Goal: Communication & Community: Connect with others

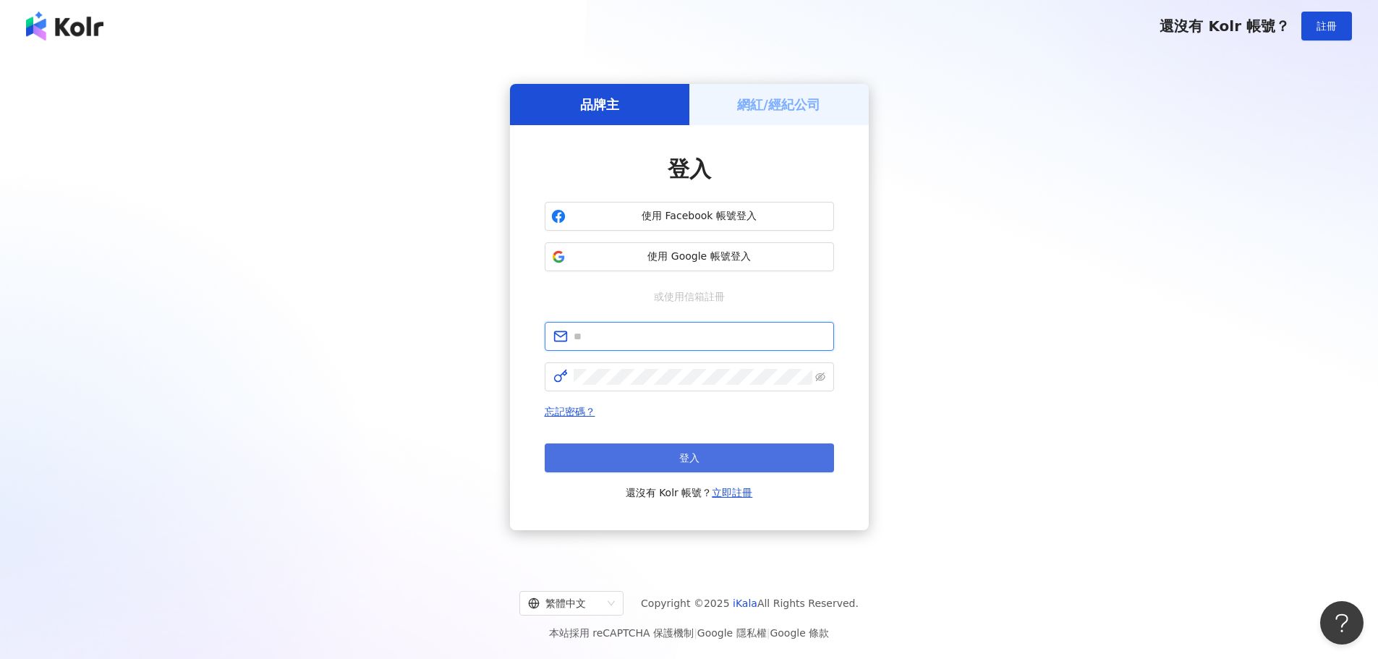
type input "**********"
click at [723, 462] on button "登入" at bounding box center [689, 457] width 289 height 29
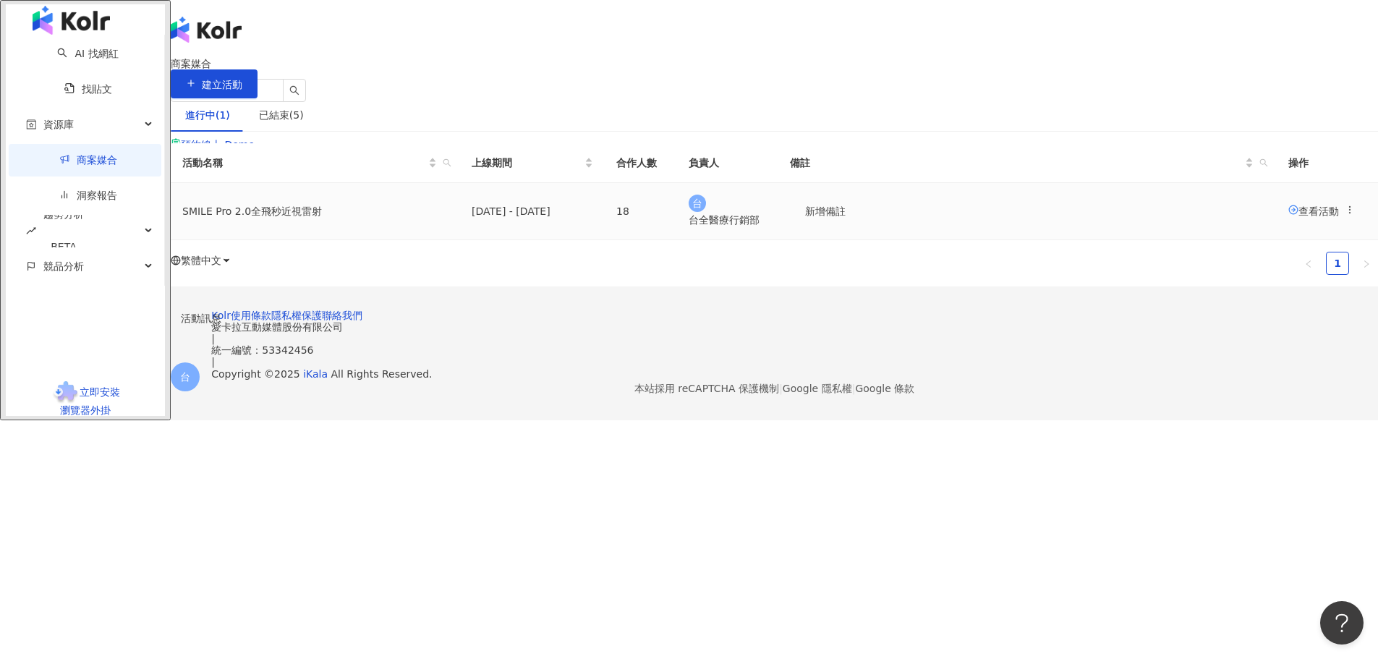
click at [1289, 216] on span "查看活動" at bounding box center [1314, 211] width 51 height 12
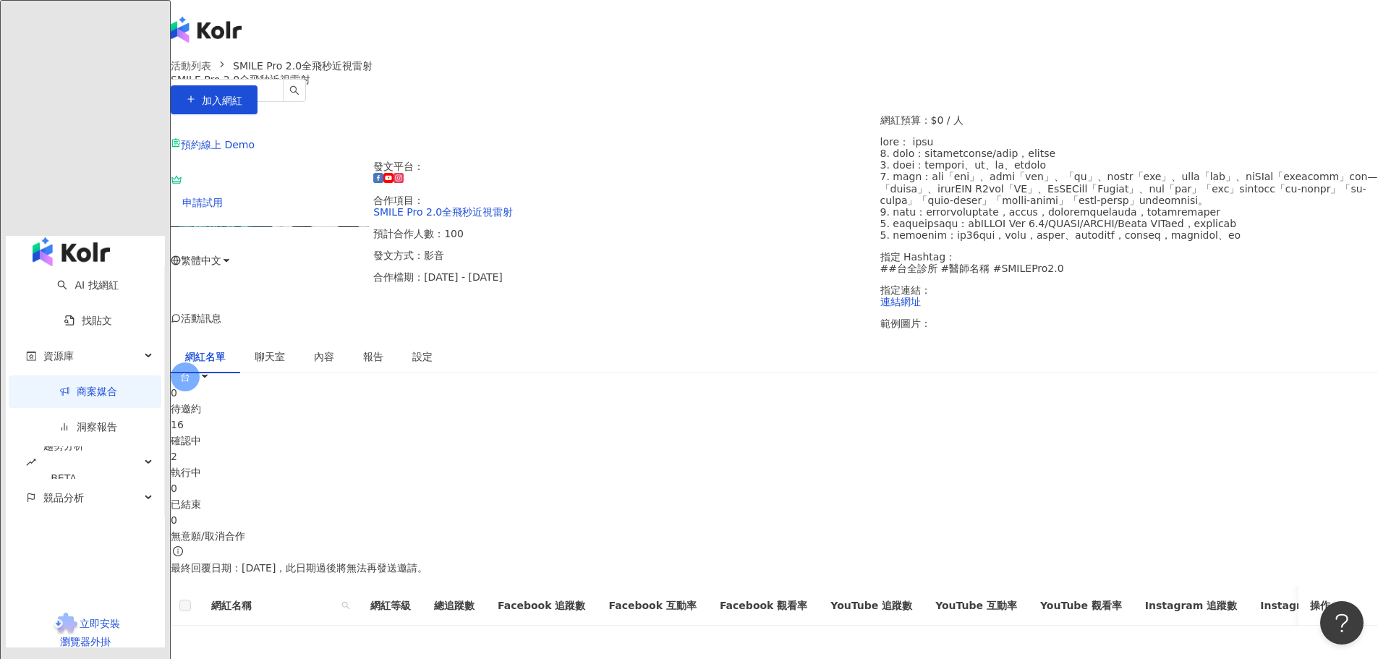
click at [595, 449] on div "16 確認中" at bounding box center [774, 433] width 1207 height 32
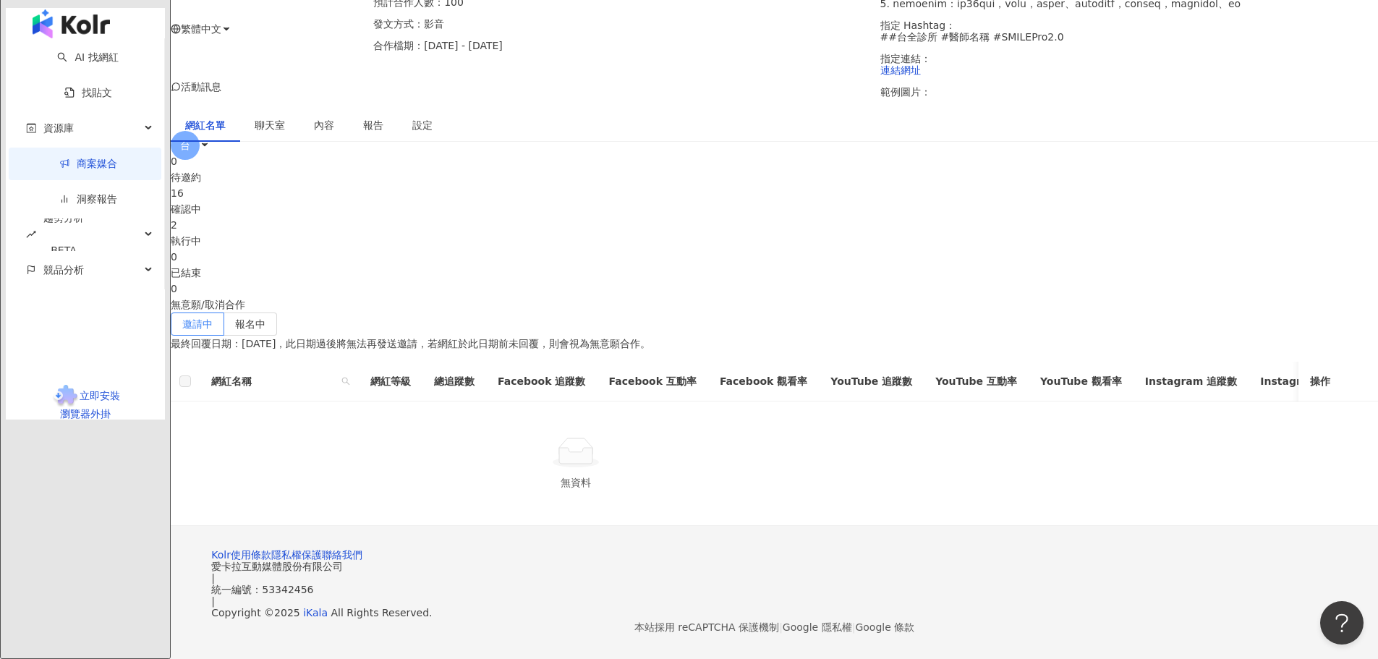
scroll to position [434, 0]
click at [266, 318] on span "報名中" at bounding box center [250, 324] width 30 height 12
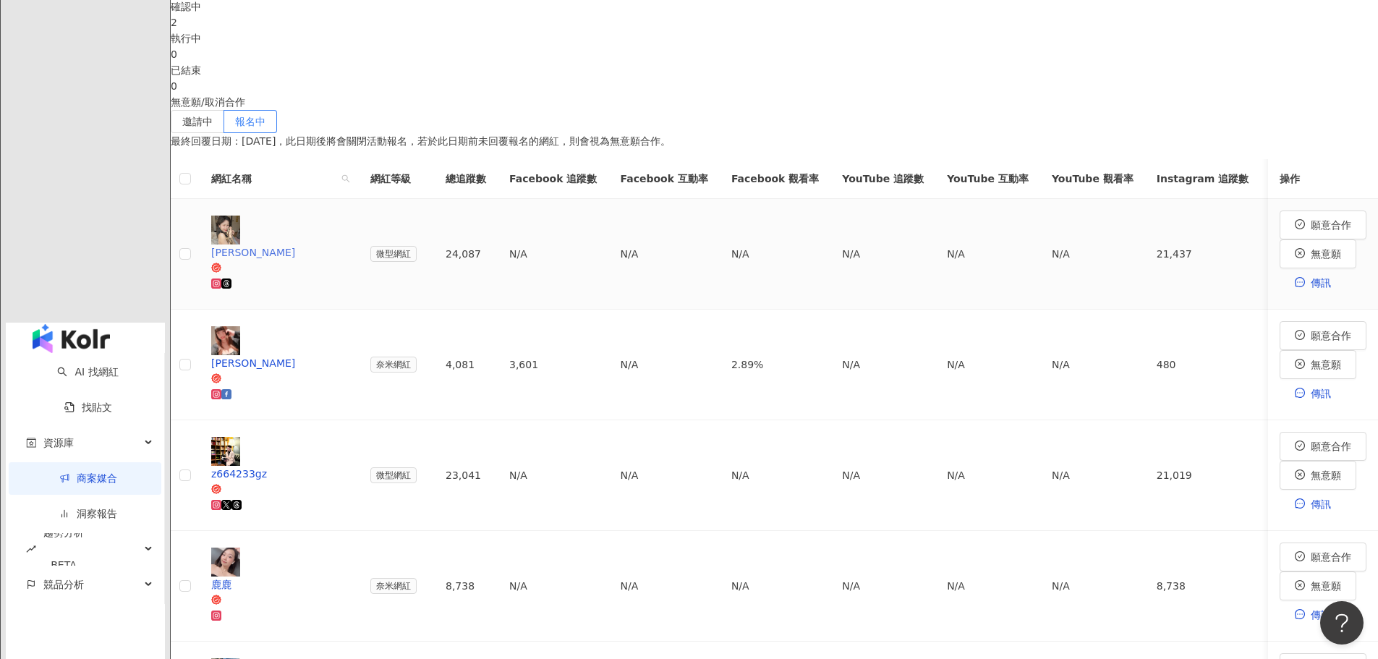
click at [347, 260] on div "[PERSON_NAME]" at bounding box center [279, 253] width 136 height 16
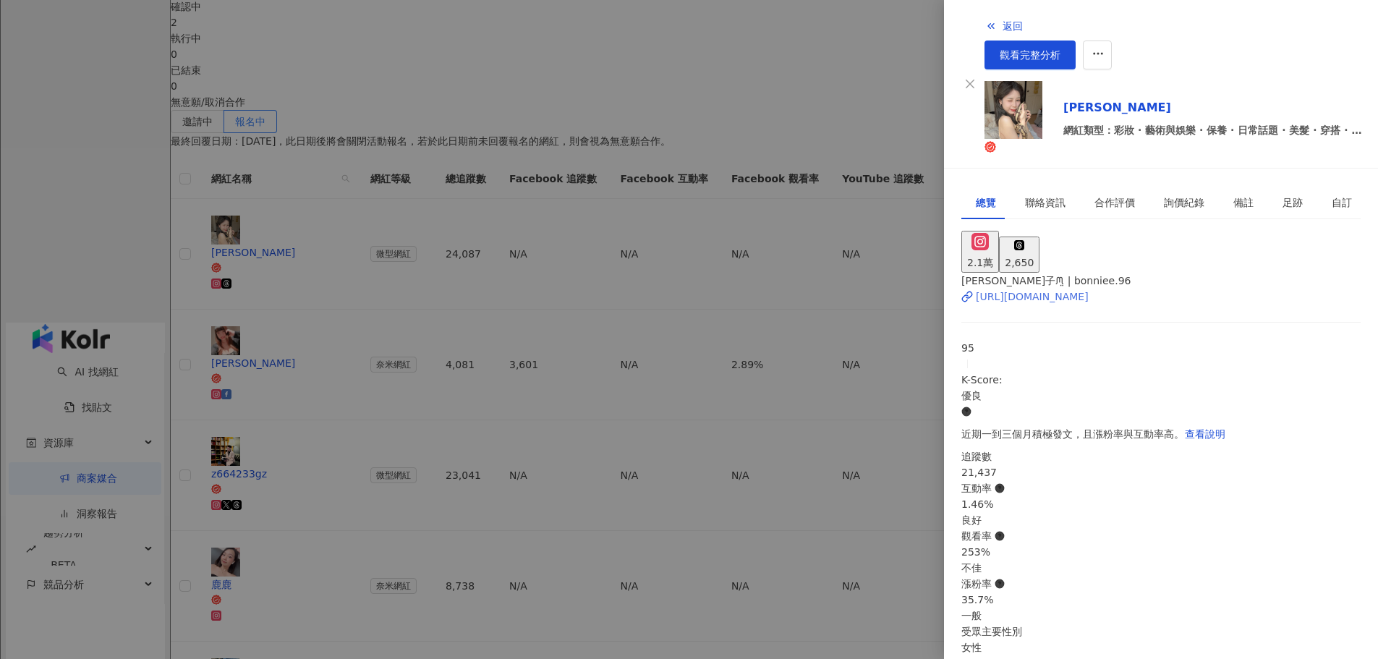
click at [1013, 289] on div "[URL][DOMAIN_NAME]" at bounding box center [1032, 297] width 113 height 16
click at [741, 258] on div at bounding box center [689, 329] width 1378 height 659
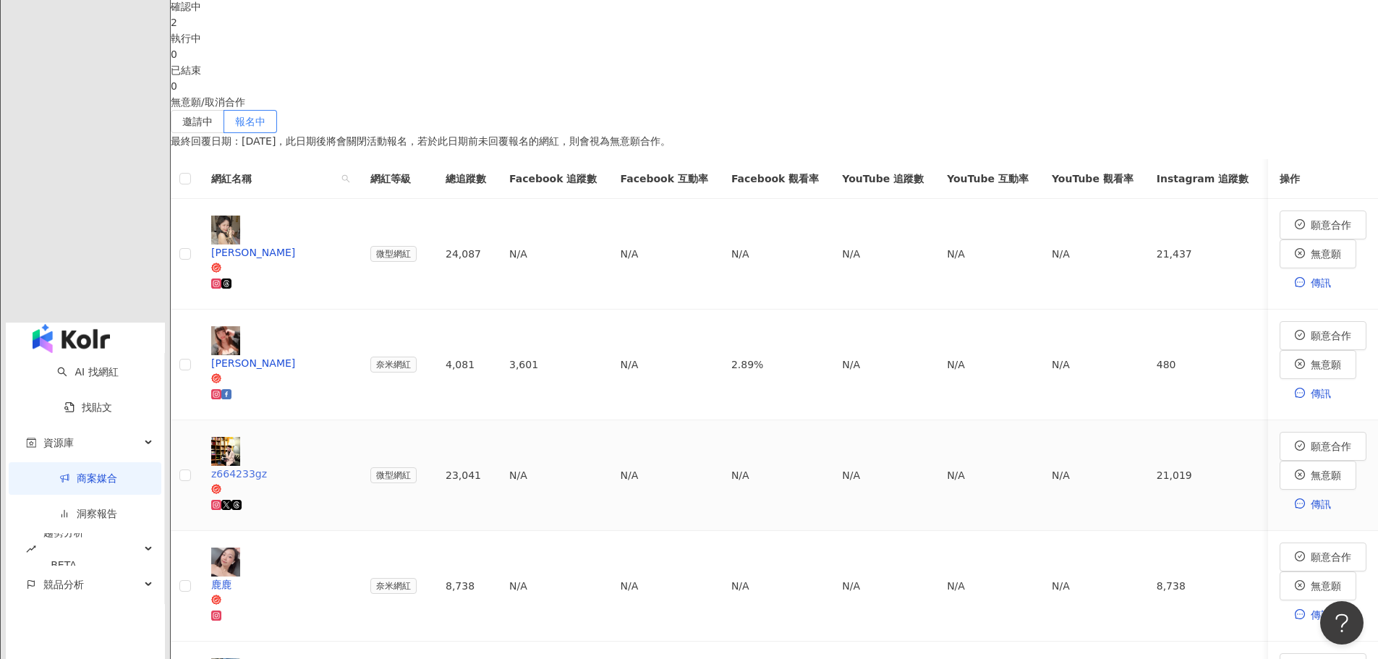
click at [347, 482] on div "z664233gz" at bounding box center [279, 474] width 136 height 16
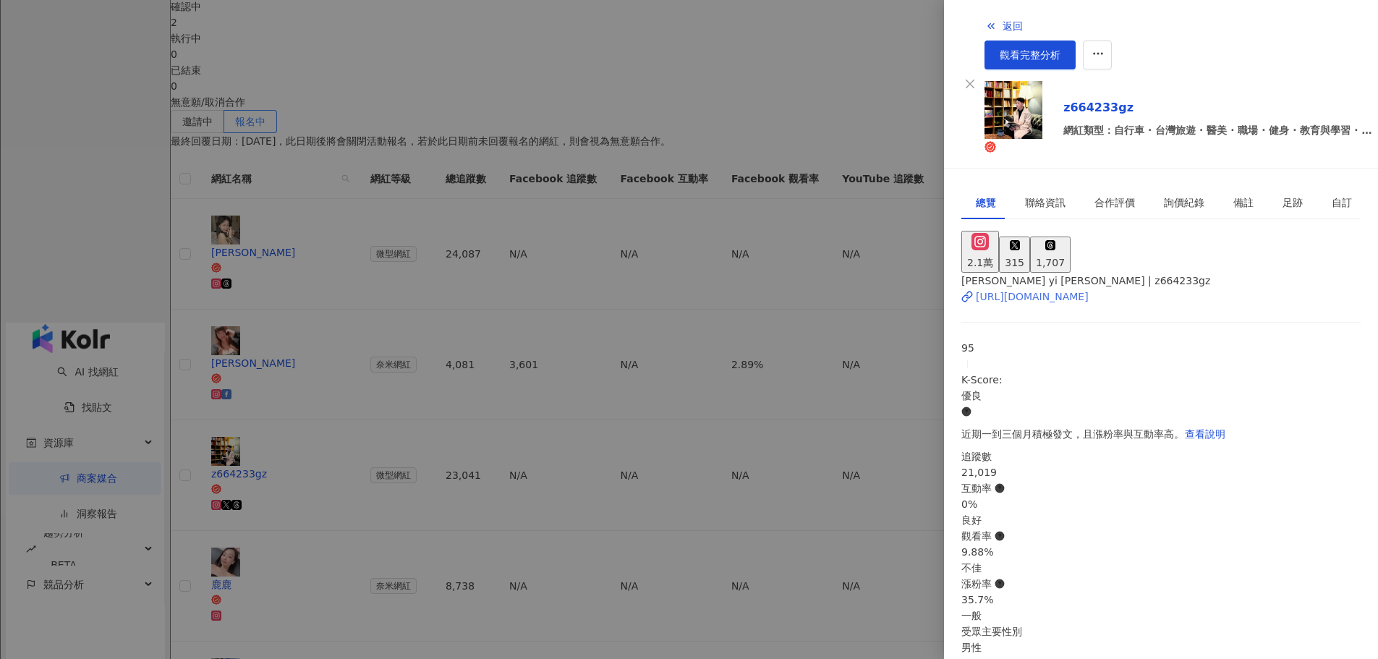
click at [1068, 289] on div "[URL][DOMAIN_NAME]" at bounding box center [1032, 297] width 113 height 16
click at [877, 286] on div at bounding box center [689, 329] width 1378 height 659
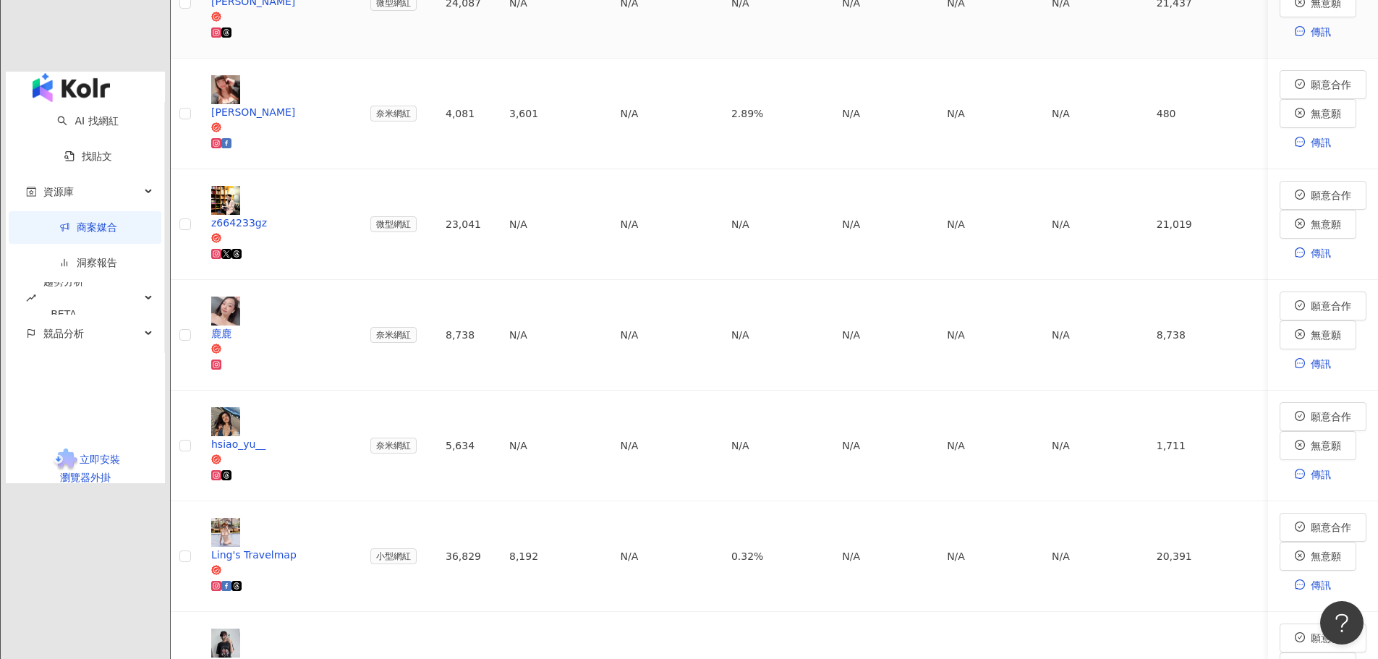
scroll to position [723, 0]
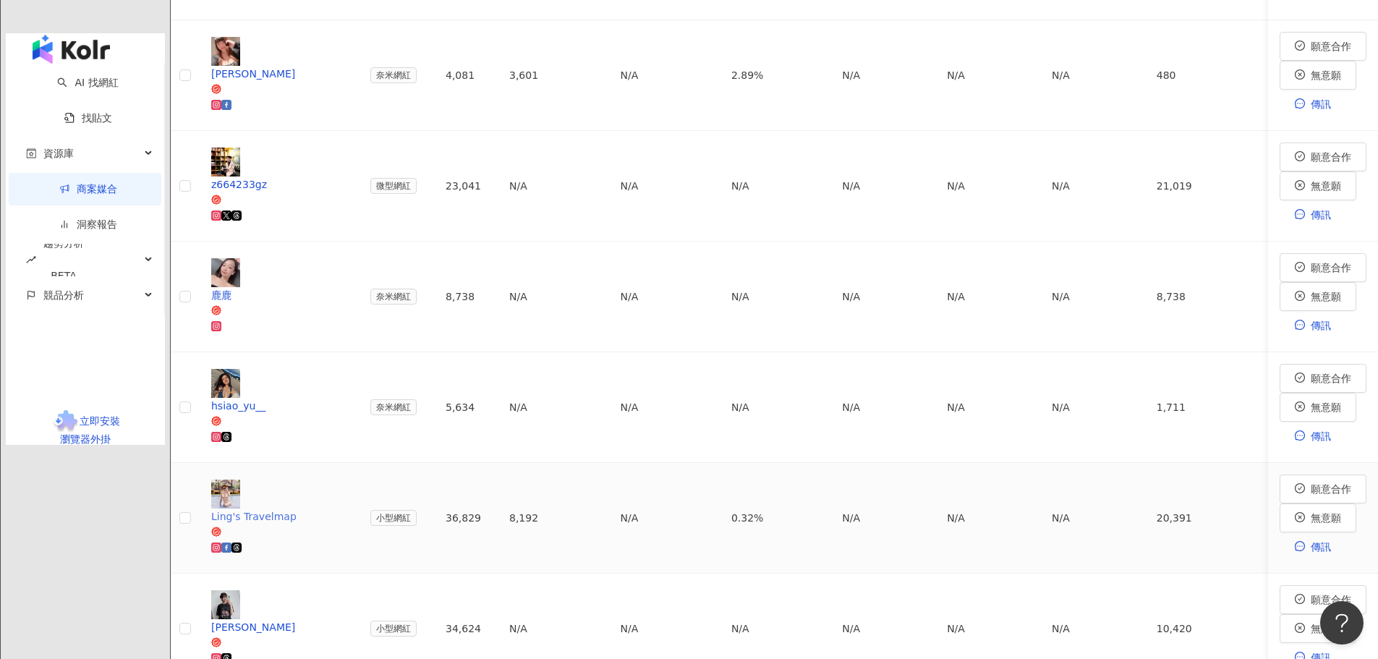
click at [347, 509] on div "Ling's Travelmap" at bounding box center [279, 517] width 136 height 16
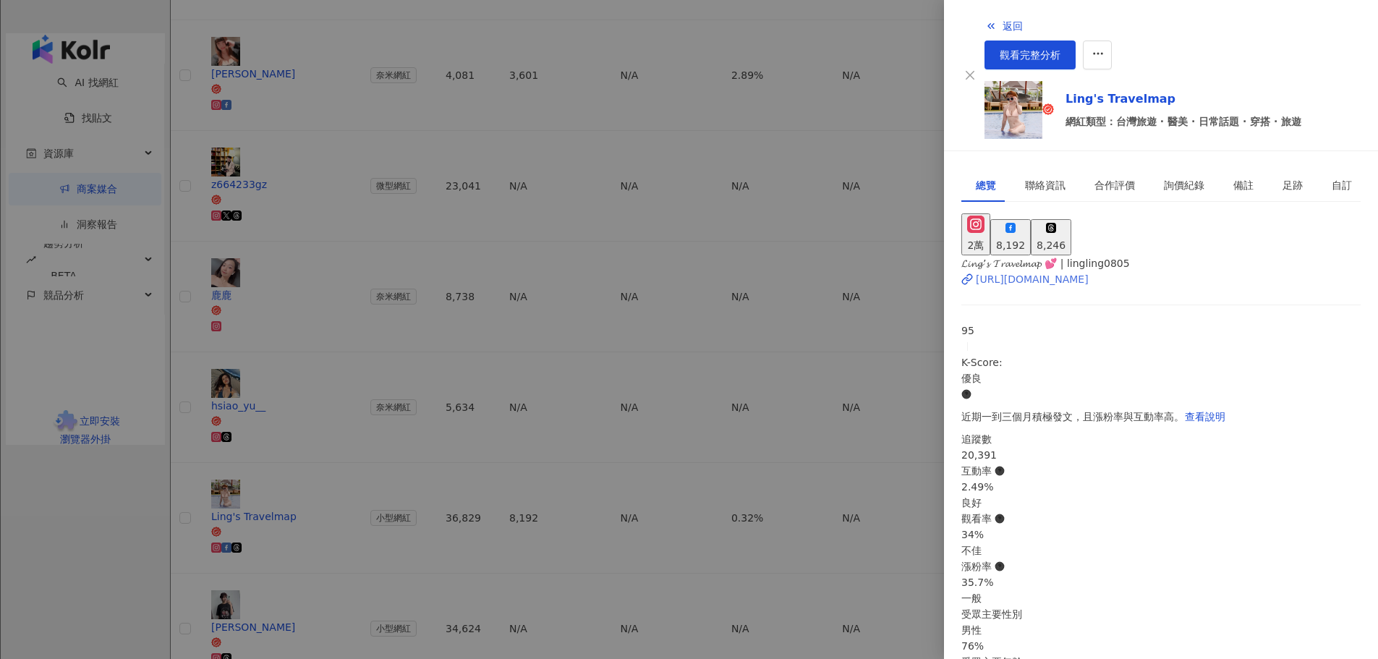
click at [1049, 271] on div "[URL][DOMAIN_NAME]" at bounding box center [1032, 279] width 113 height 16
click at [516, 421] on div at bounding box center [689, 329] width 1378 height 659
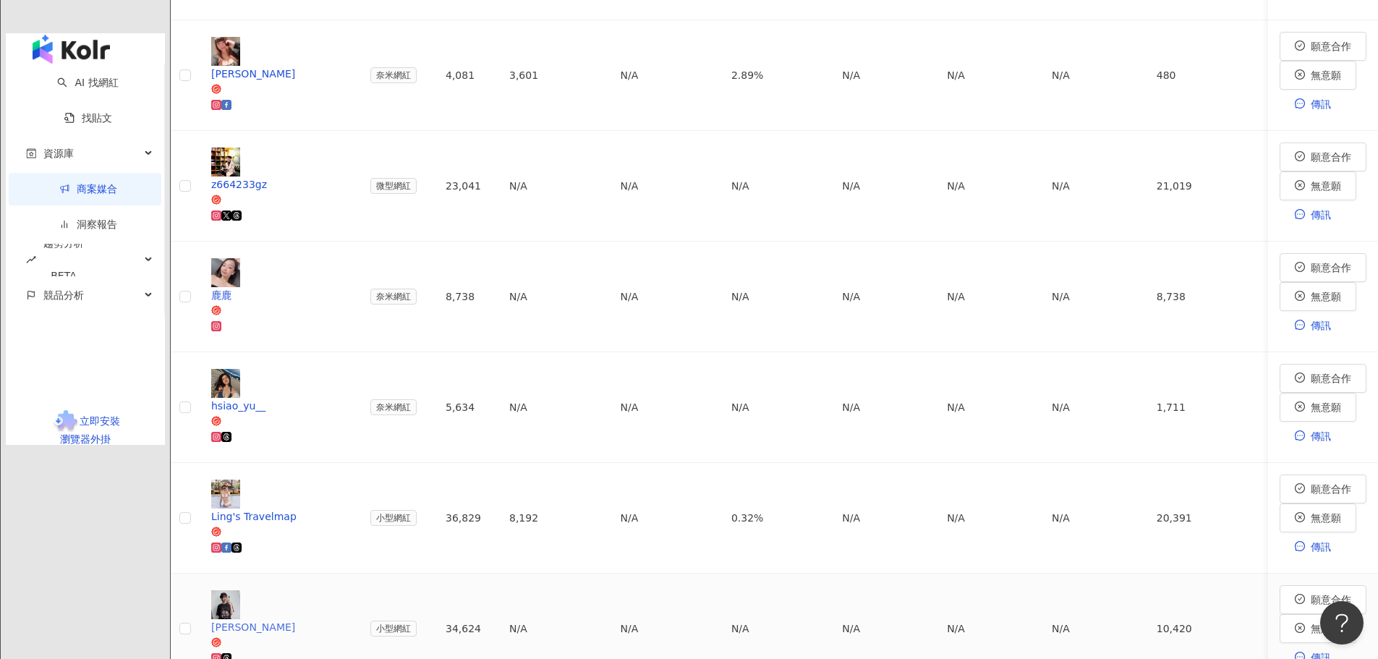
click at [347, 619] on div "[PERSON_NAME]" at bounding box center [279, 627] width 136 height 16
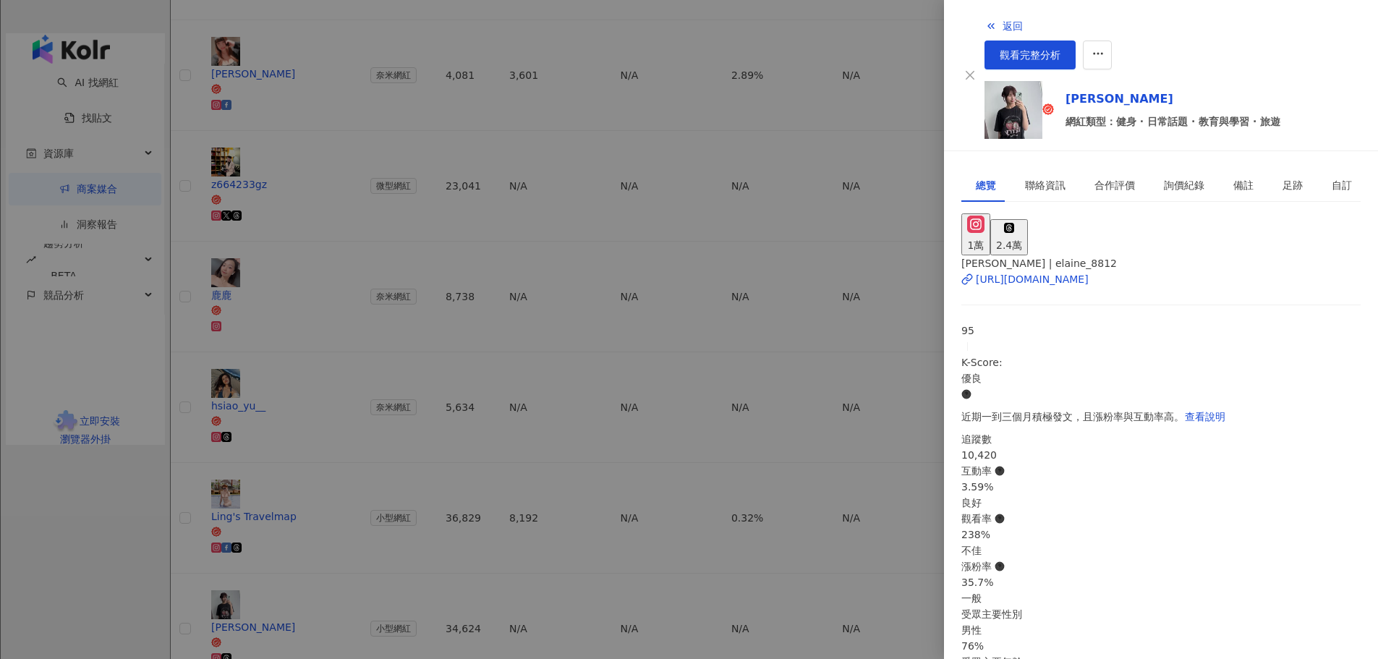
click at [813, 349] on div at bounding box center [689, 329] width 1378 height 659
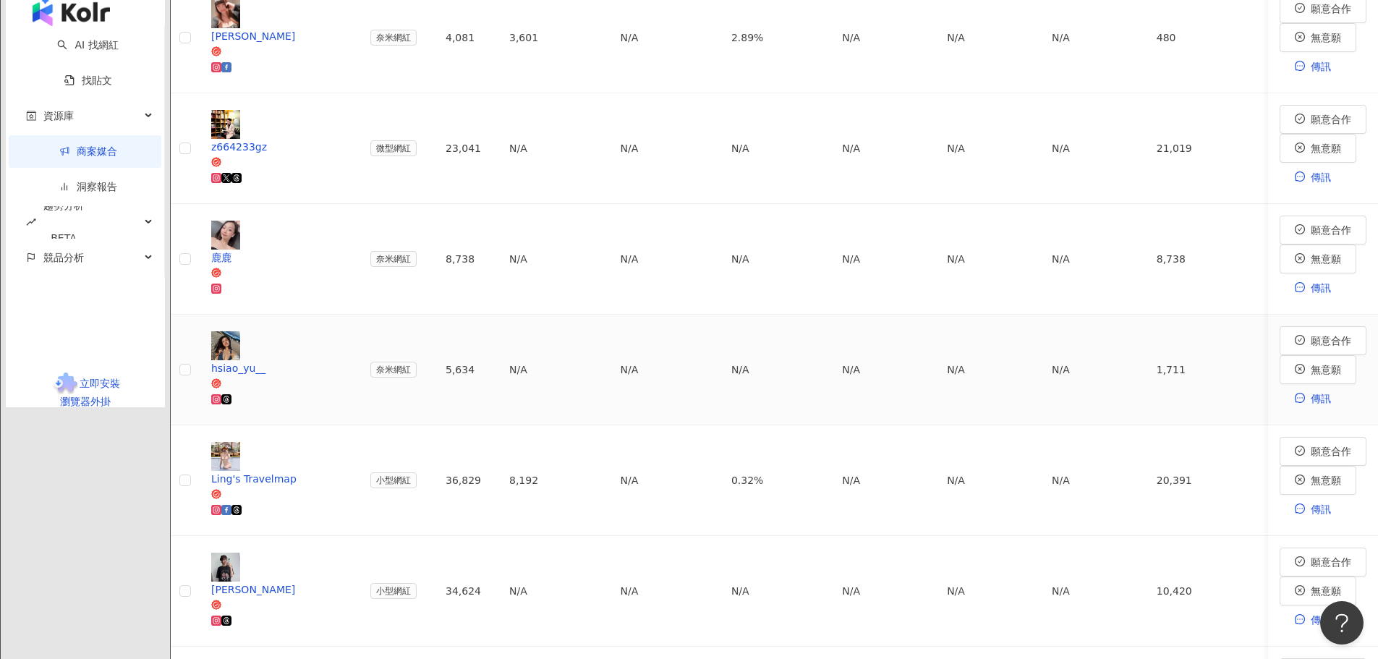
scroll to position [796, 0]
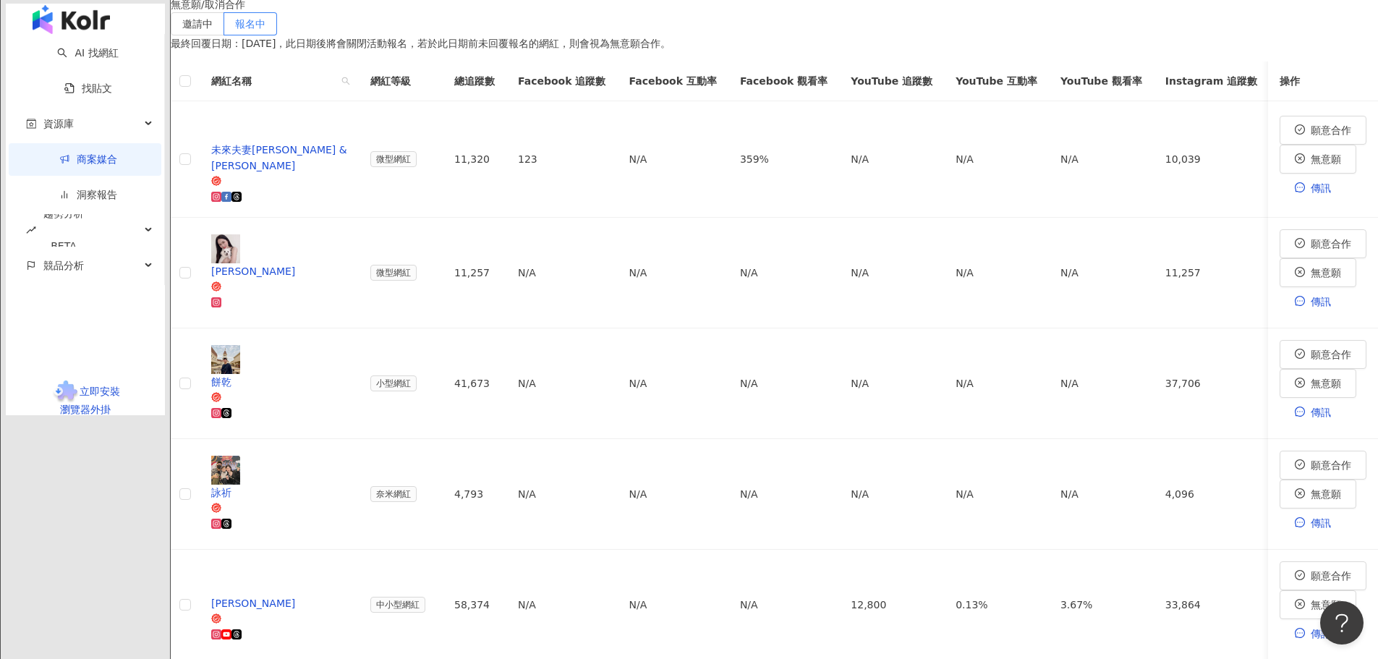
scroll to position [506, 0]
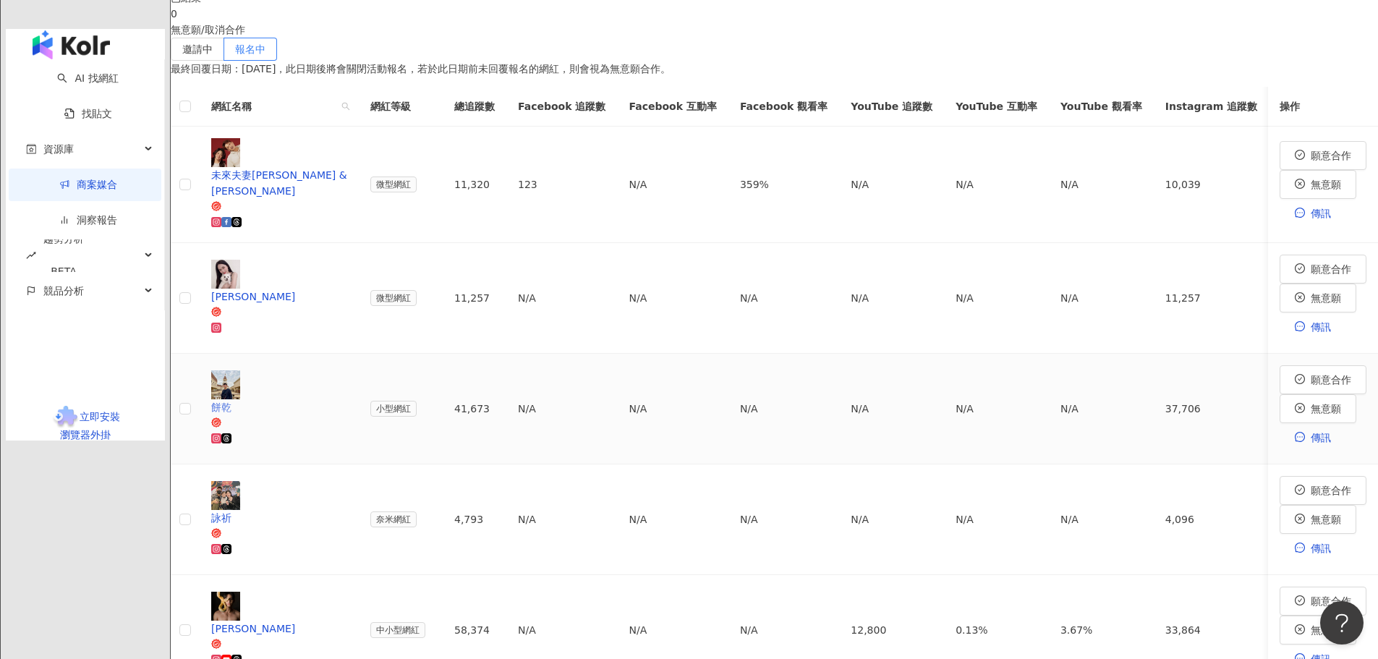
click at [347, 415] on div "餅乾" at bounding box center [279, 407] width 136 height 16
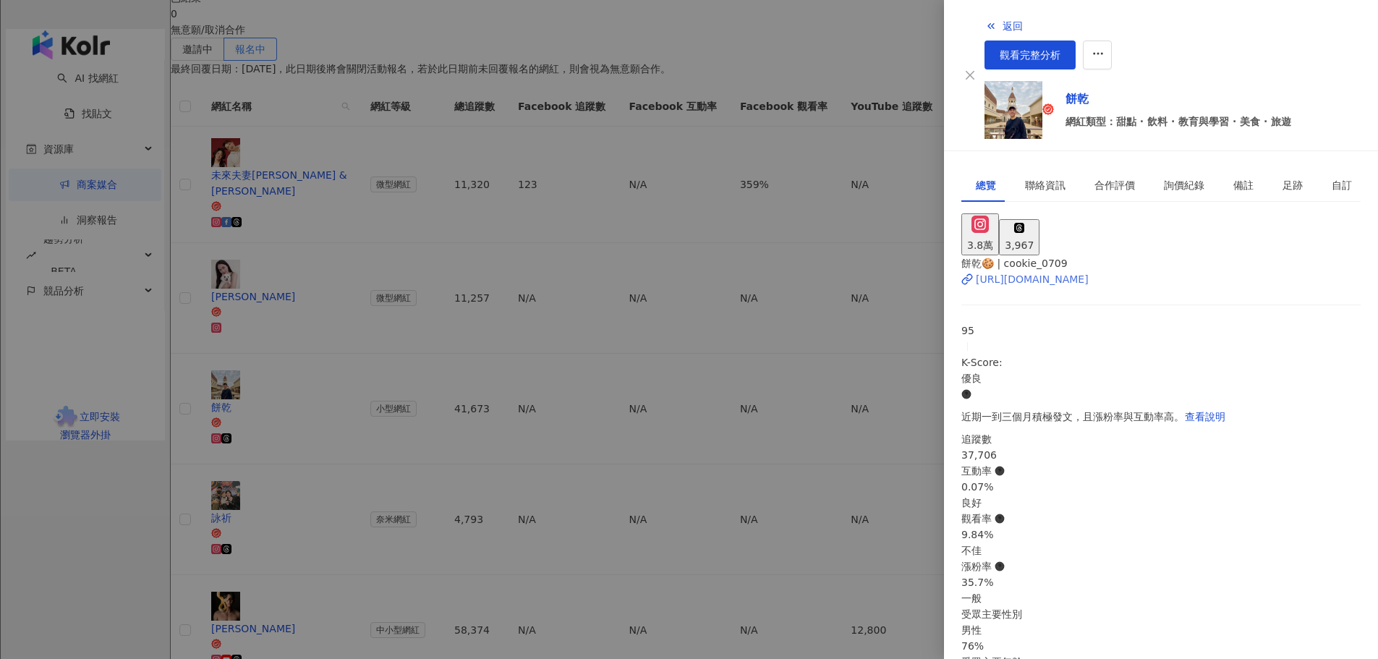
click at [1064, 271] on div "[URL][DOMAIN_NAME]" at bounding box center [1032, 279] width 113 height 16
click at [877, 195] on div at bounding box center [689, 329] width 1378 height 659
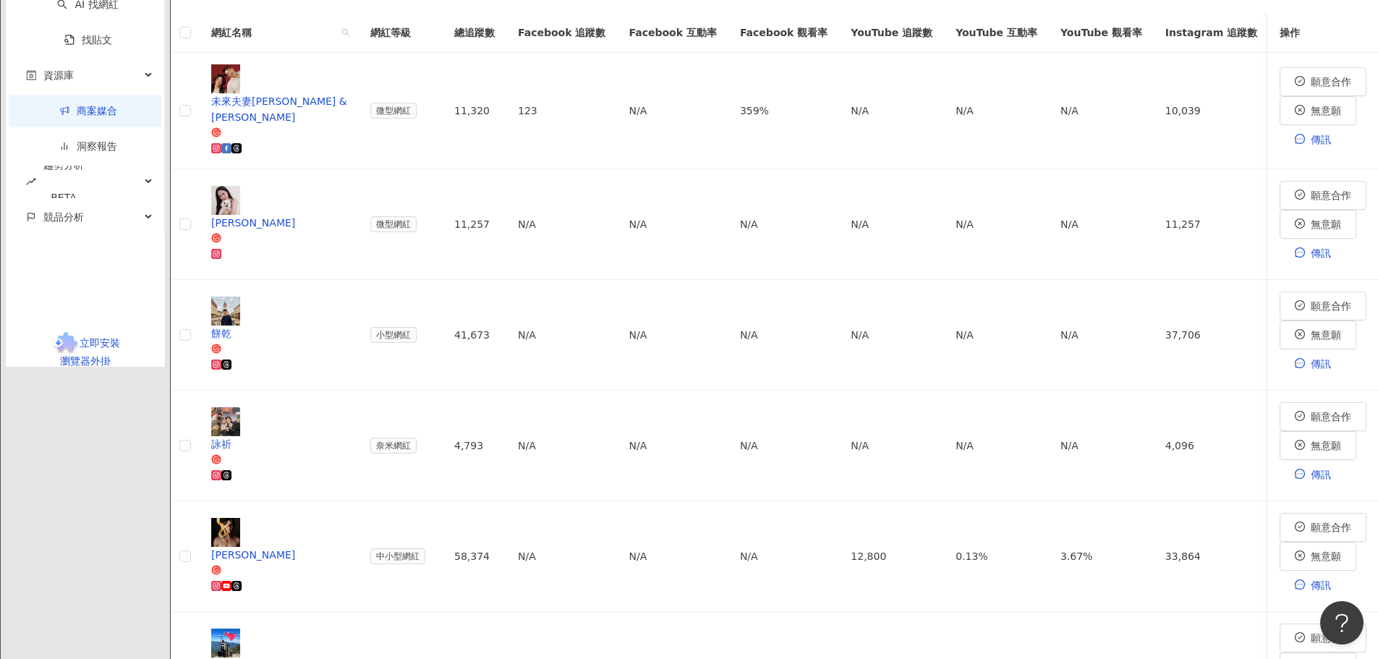
scroll to position [579, 0]
click at [347, 548] on div "[PERSON_NAME]" at bounding box center [279, 556] width 136 height 16
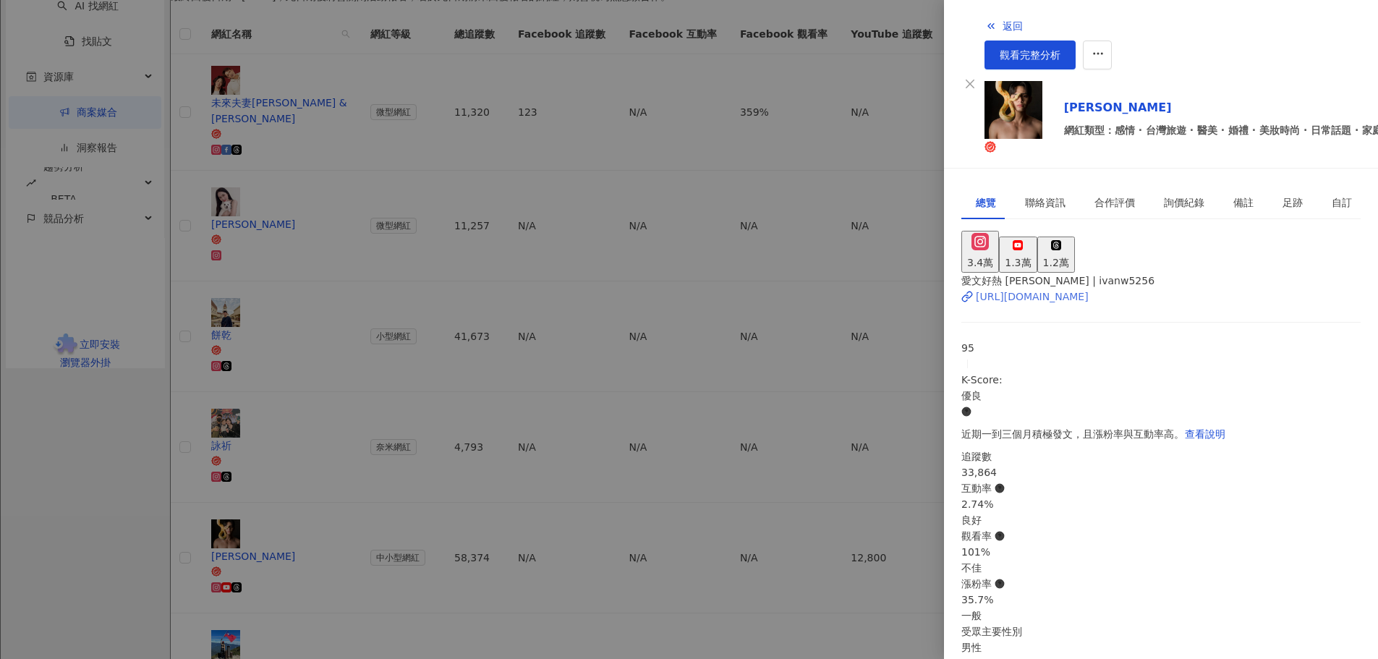
click at [1051, 289] on div "[URL][DOMAIN_NAME]" at bounding box center [1032, 297] width 113 height 16
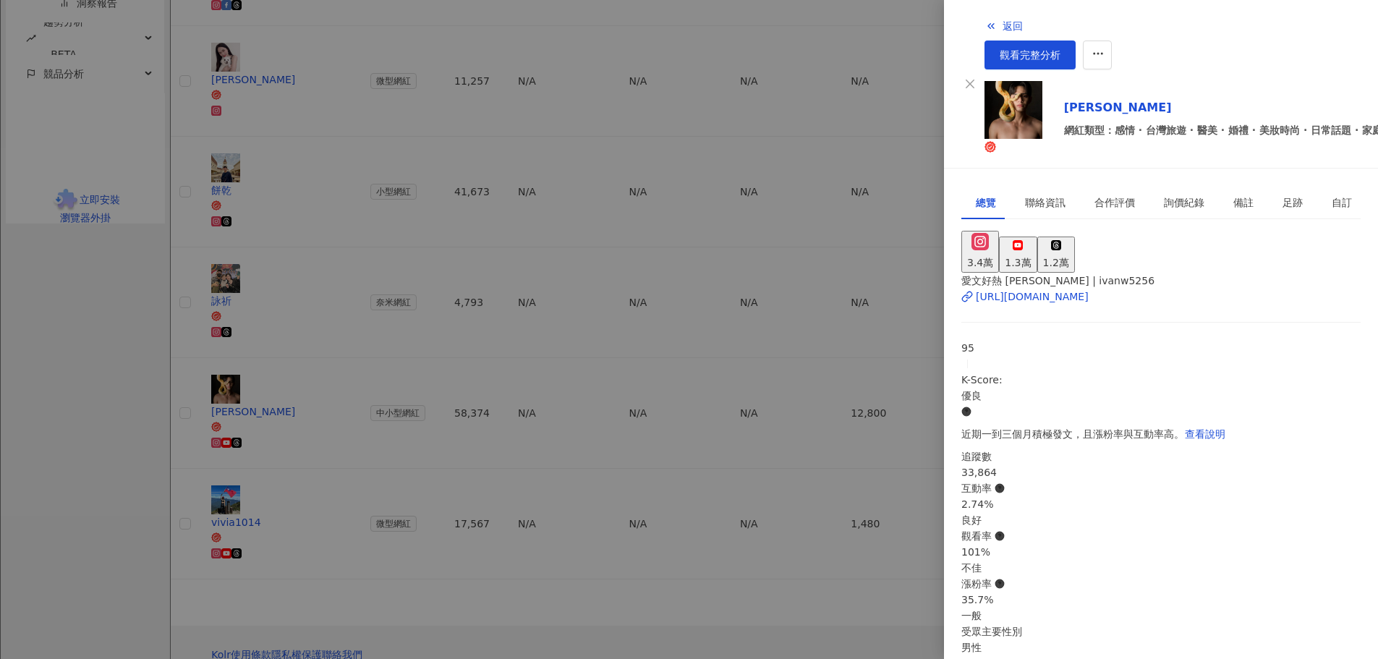
scroll to position [217, 0]
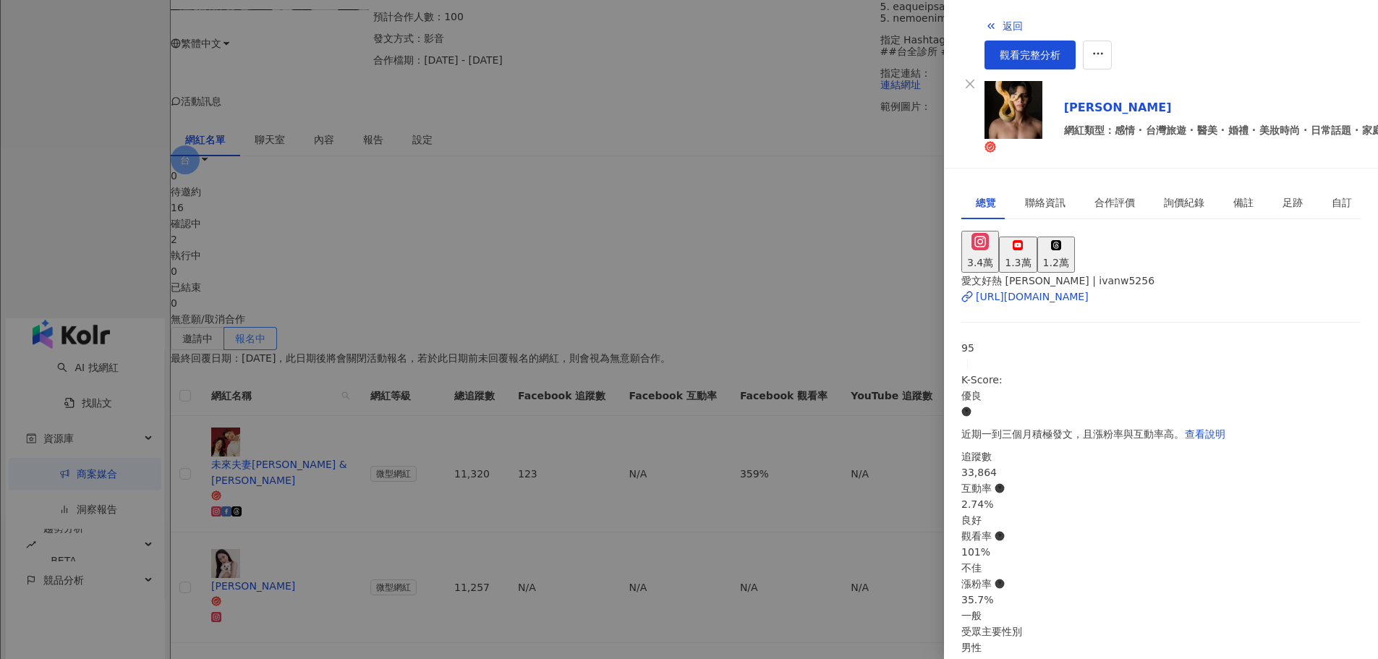
click at [300, 483] on div at bounding box center [689, 329] width 1378 height 659
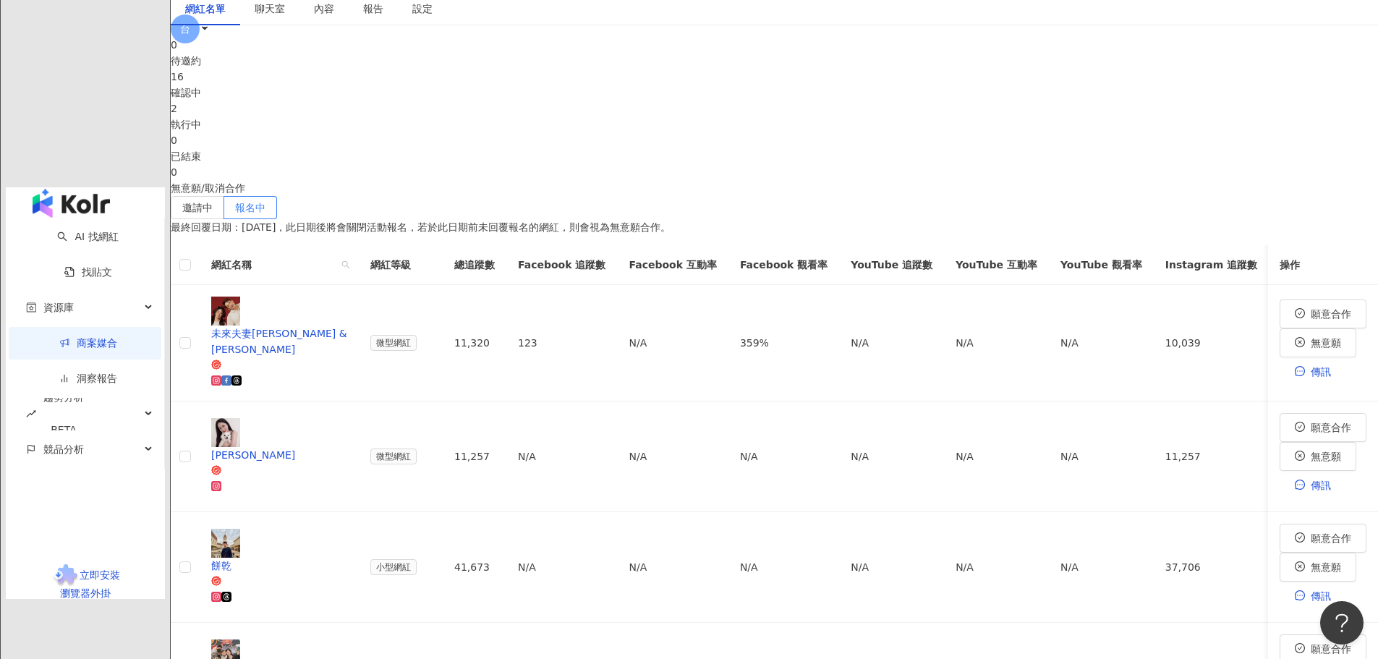
scroll to position [579, 0]
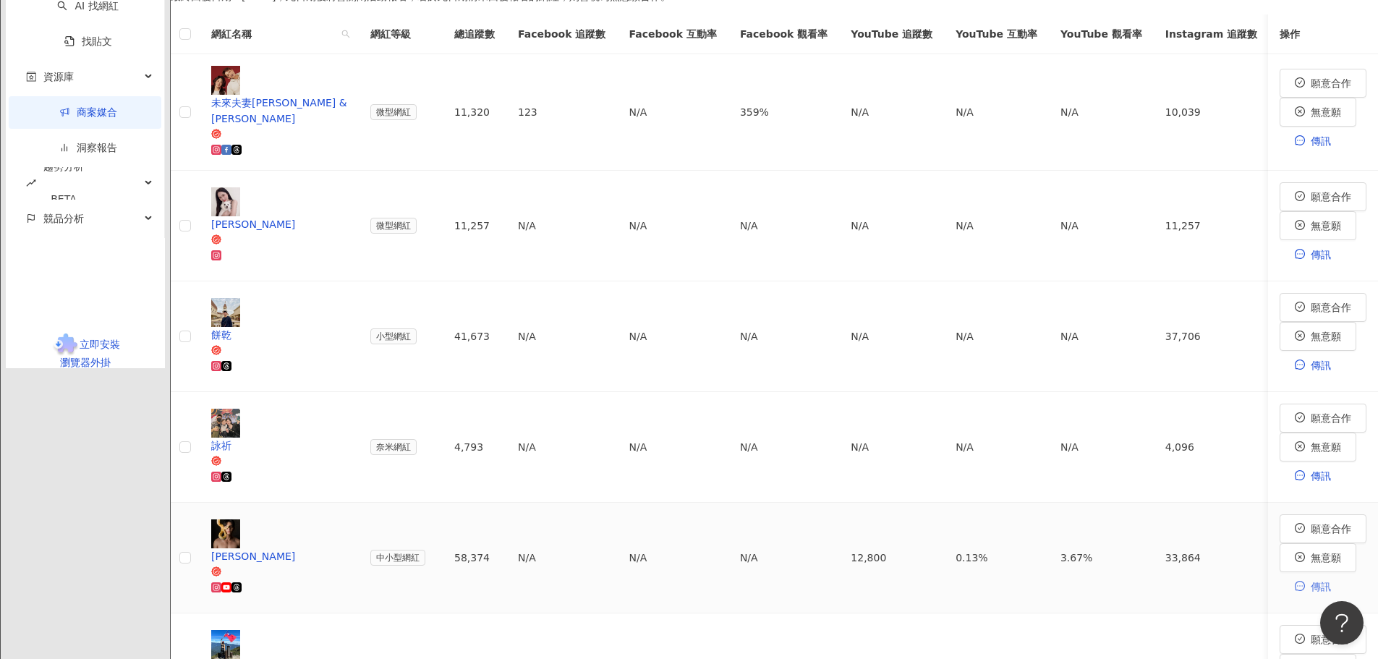
click at [1311, 581] on span "傳訊" at bounding box center [1321, 587] width 20 height 12
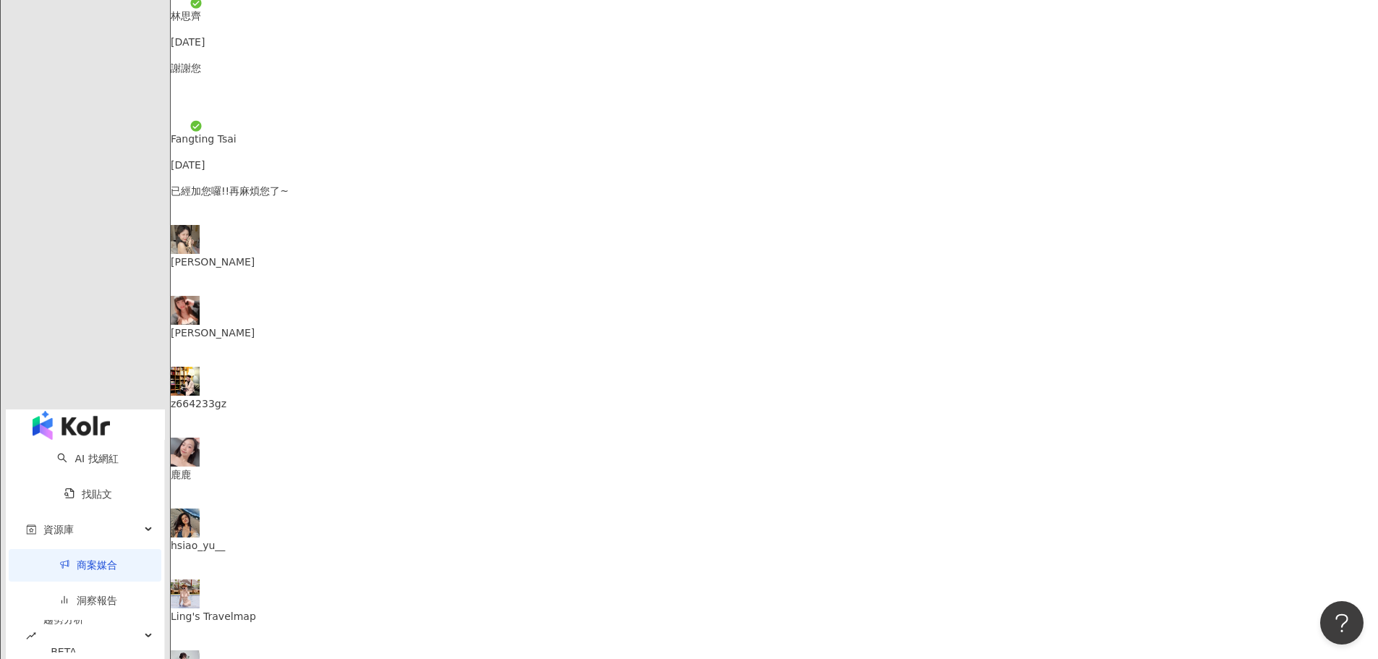
scroll to position [603, 0]
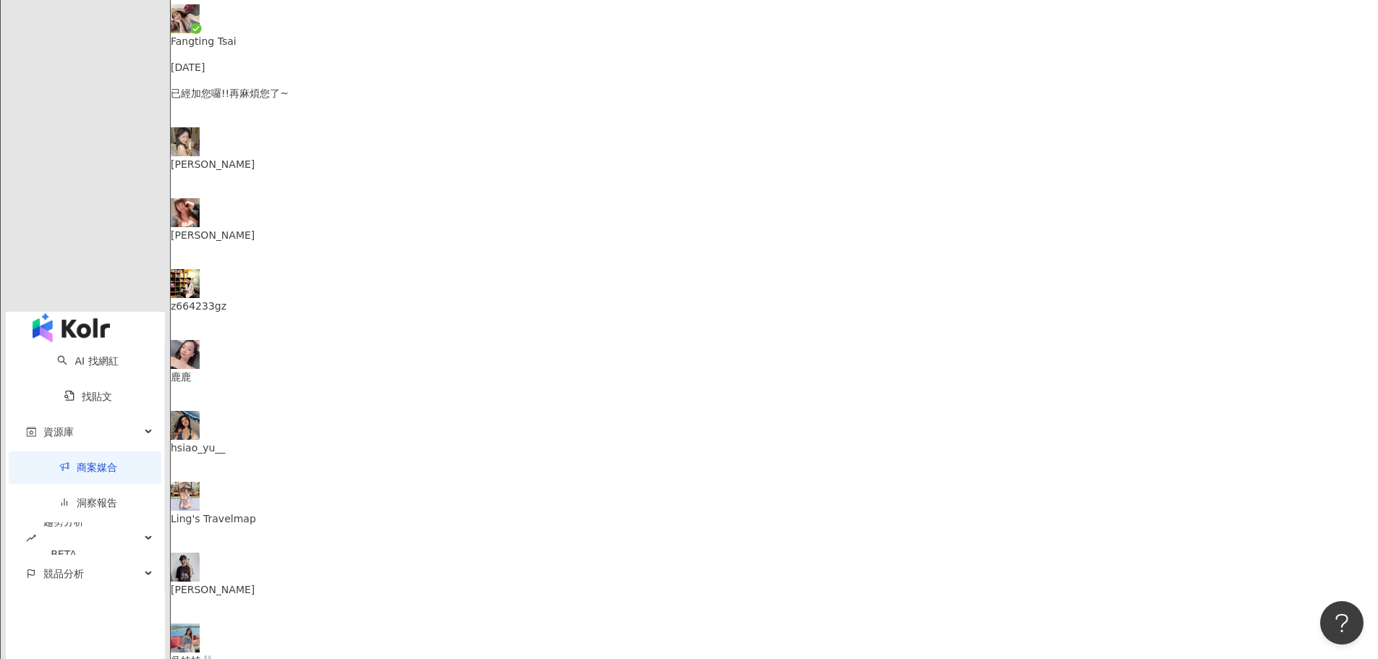
type textarea "*"
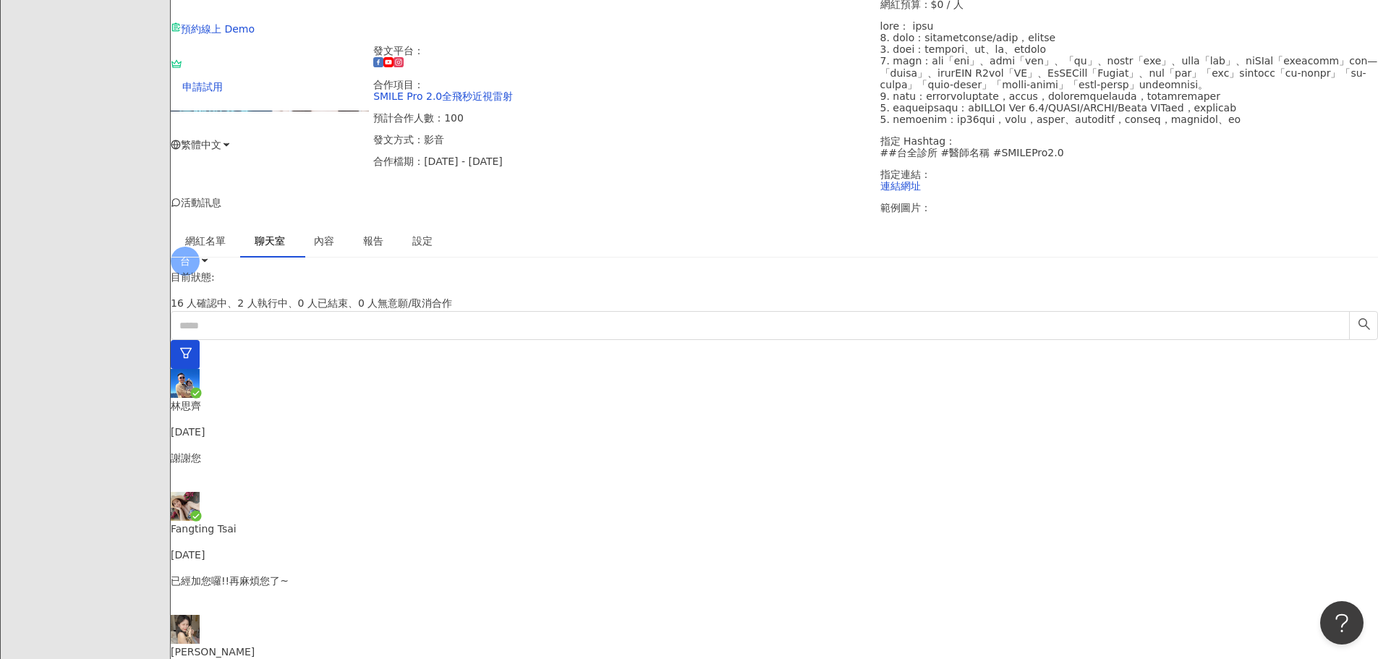
scroll to position [0, 0]
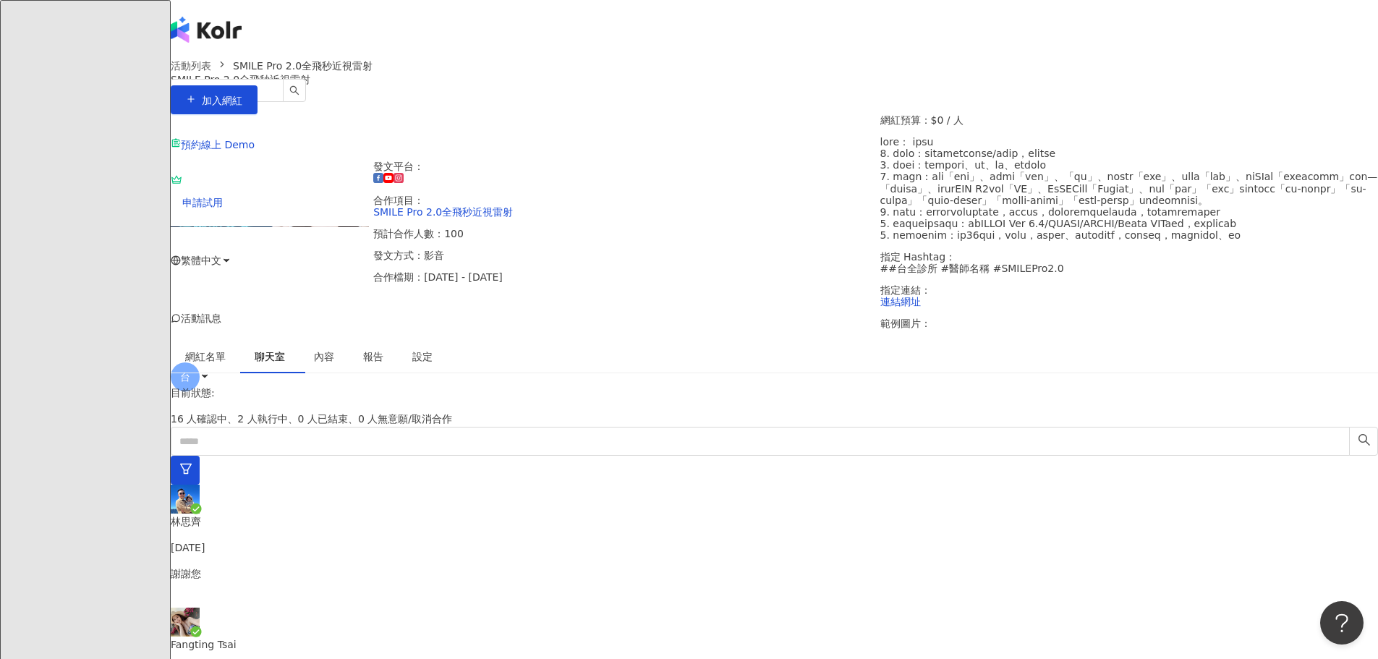
drag, startPoint x: 1038, startPoint y: 506, endPoint x: 1019, endPoint y: 509, distance: 19.7
click at [1020, 373] on div "網紅名單 聊天室 內容 報告 設定" at bounding box center [774, 356] width 1207 height 33
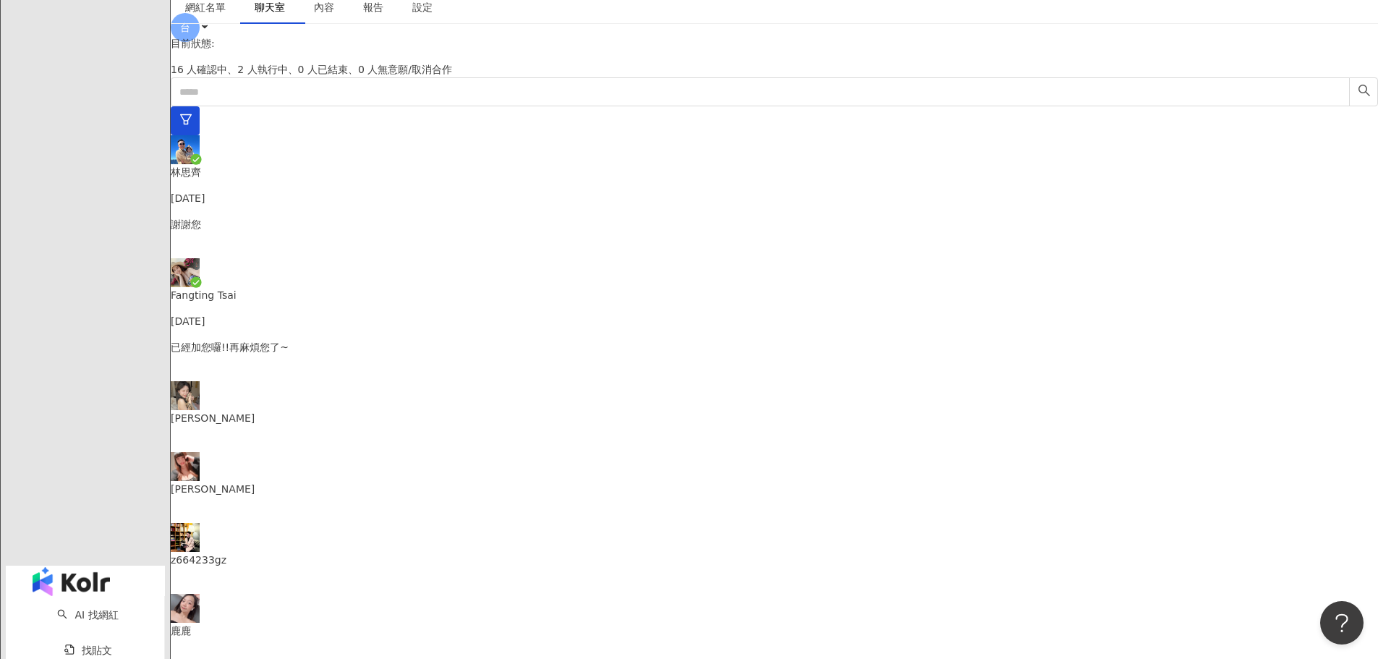
scroll to position [362, 0]
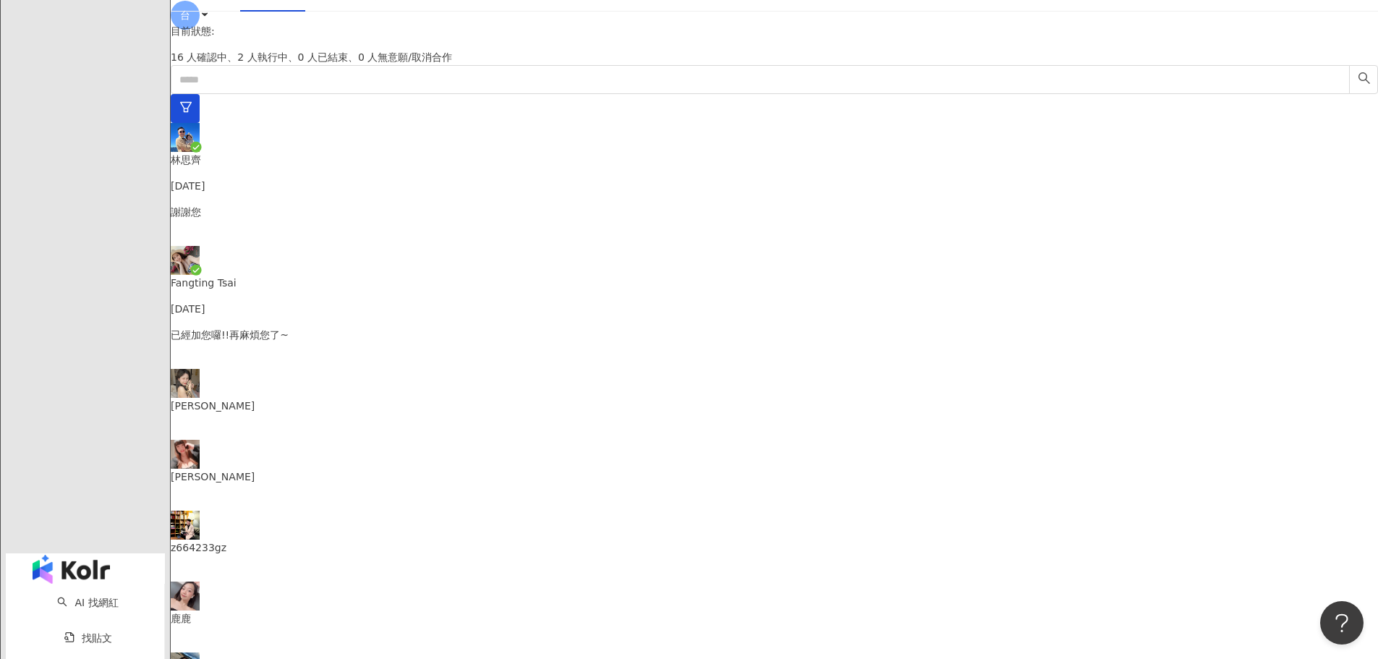
click at [502, 414] on div "[PERSON_NAME]" at bounding box center [774, 406] width 1207 height 16
